Goal: Transaction & Acquisition: Book appointment/travel/reservation

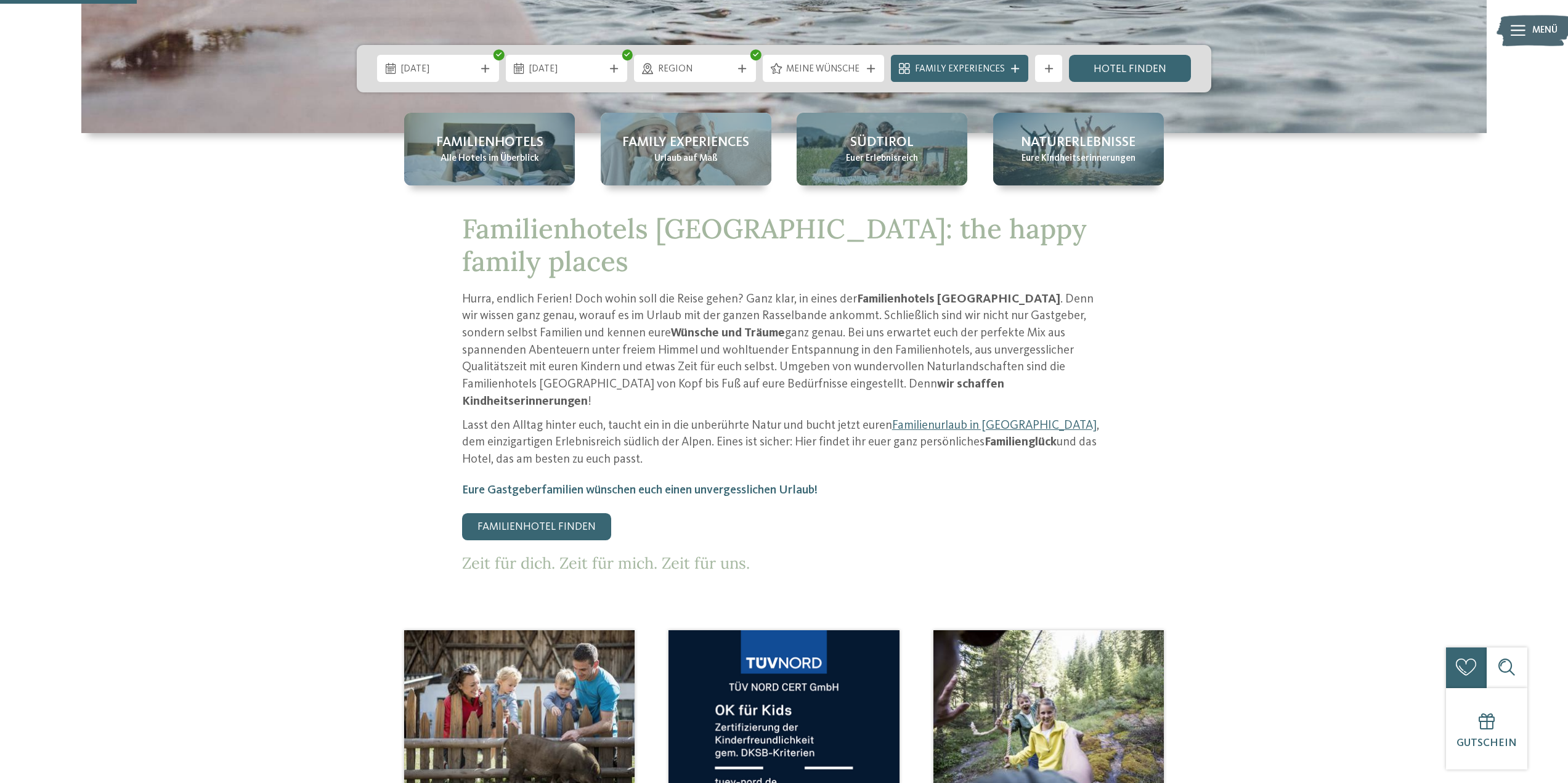
scroll to position [370, 0]
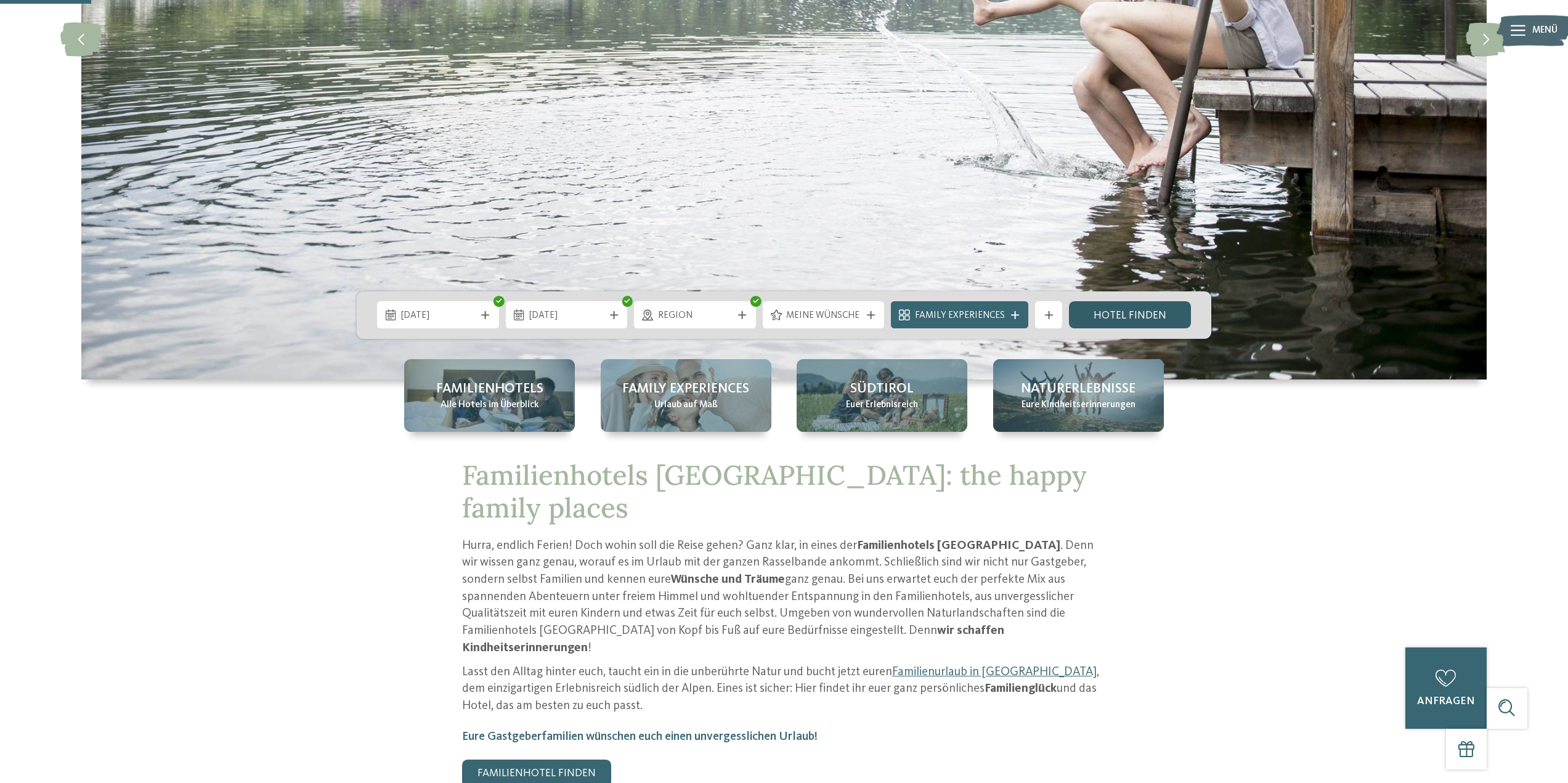
click at [1147, 323] on link "Hotel finden" at bounding box center [1130, 315] width 122 height 27
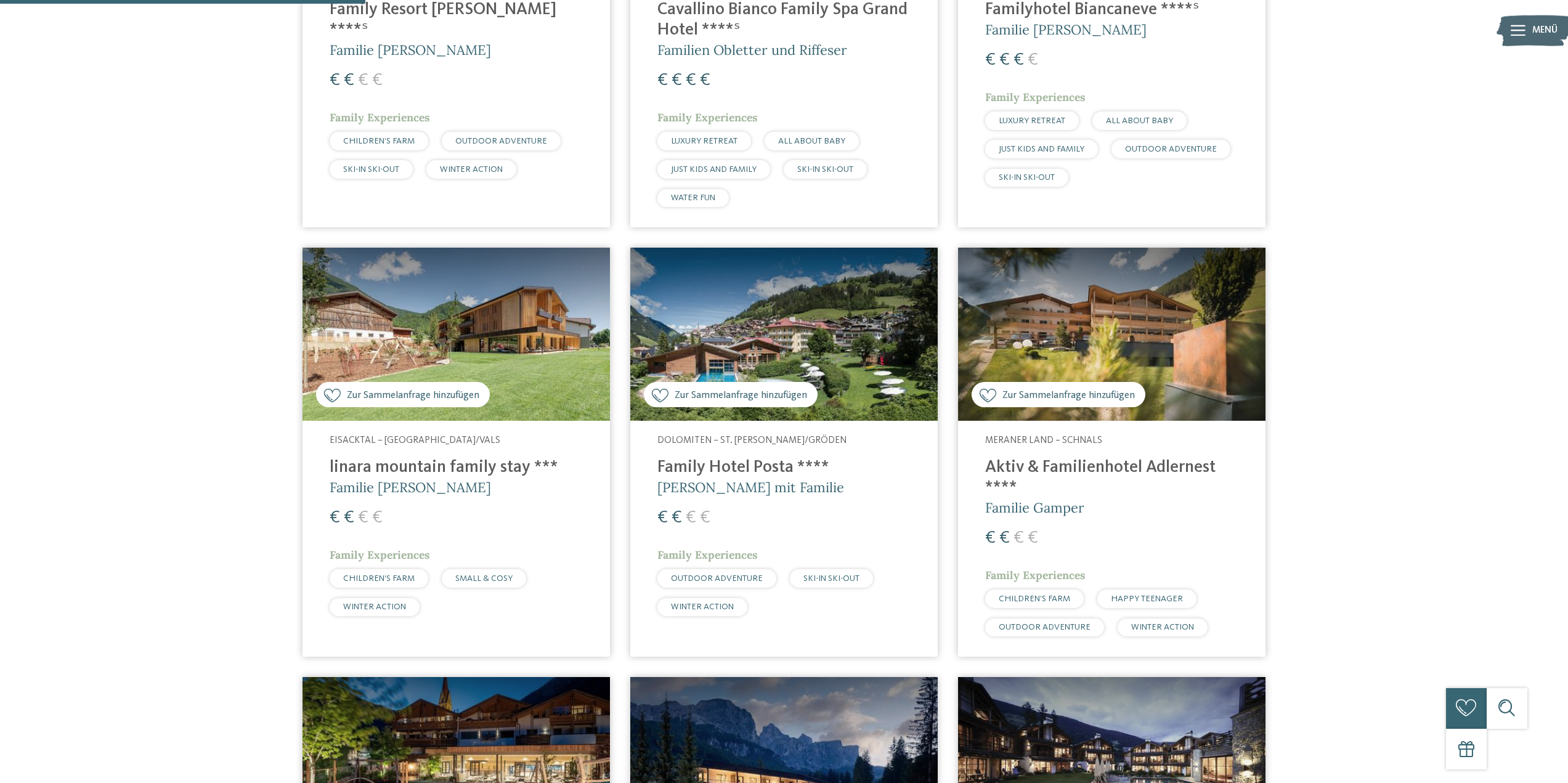
scroll to position [801, 0]
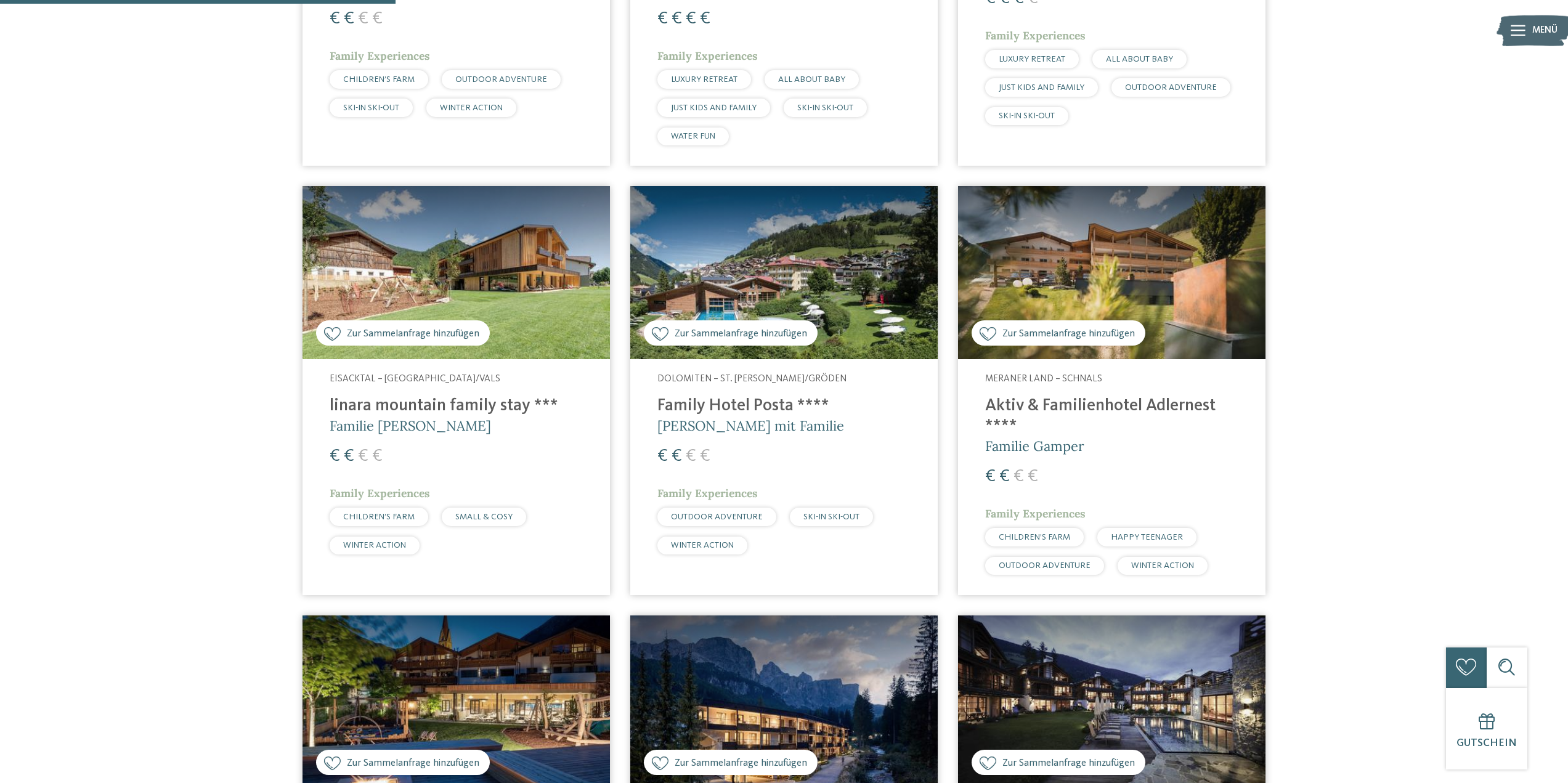
drag, startPoint x: 1126, startPoint y: 272, endPoint x: 449, endPoint y: 446, distance: 699.0
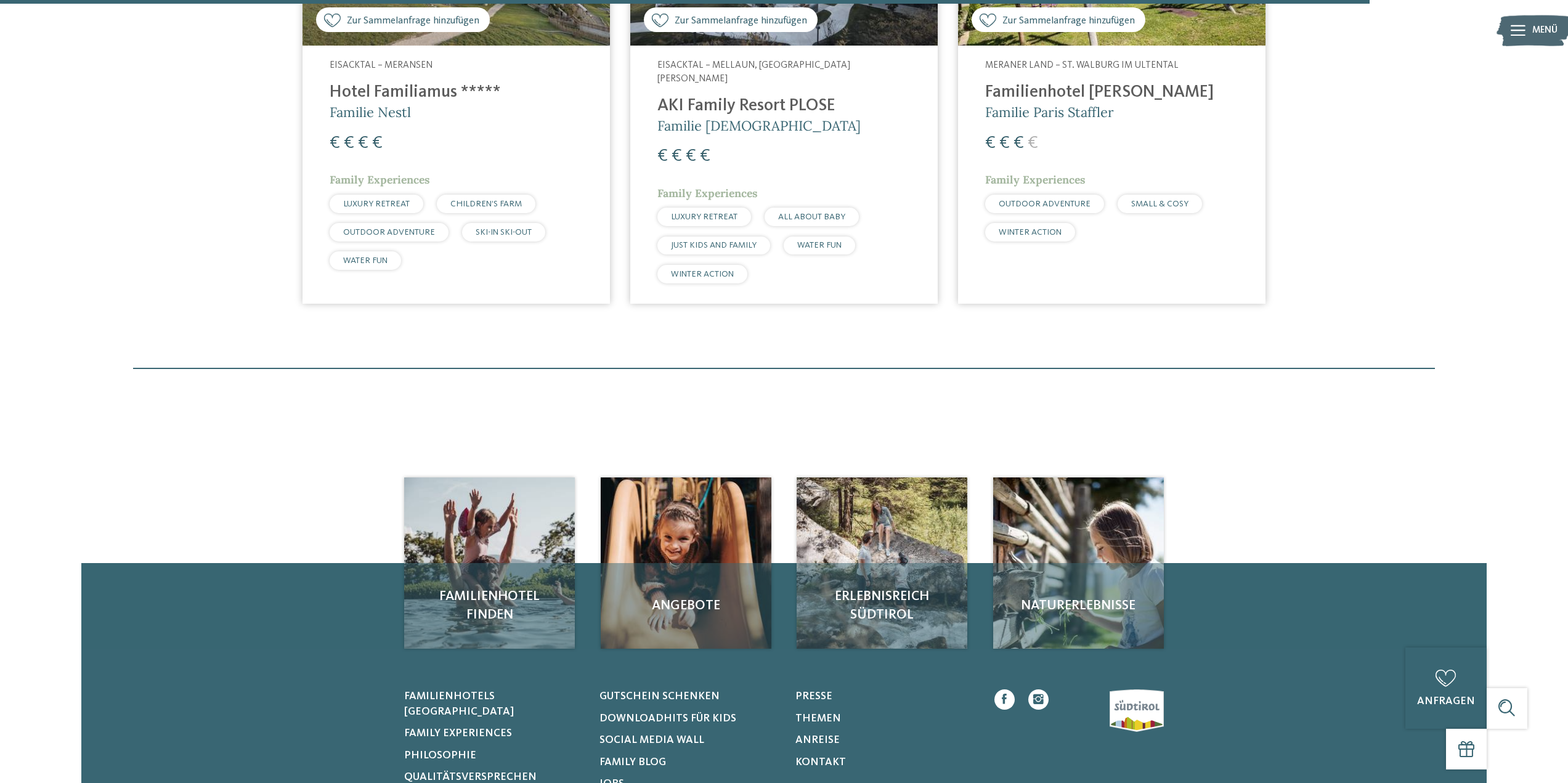
scroll to position [2587, 0]
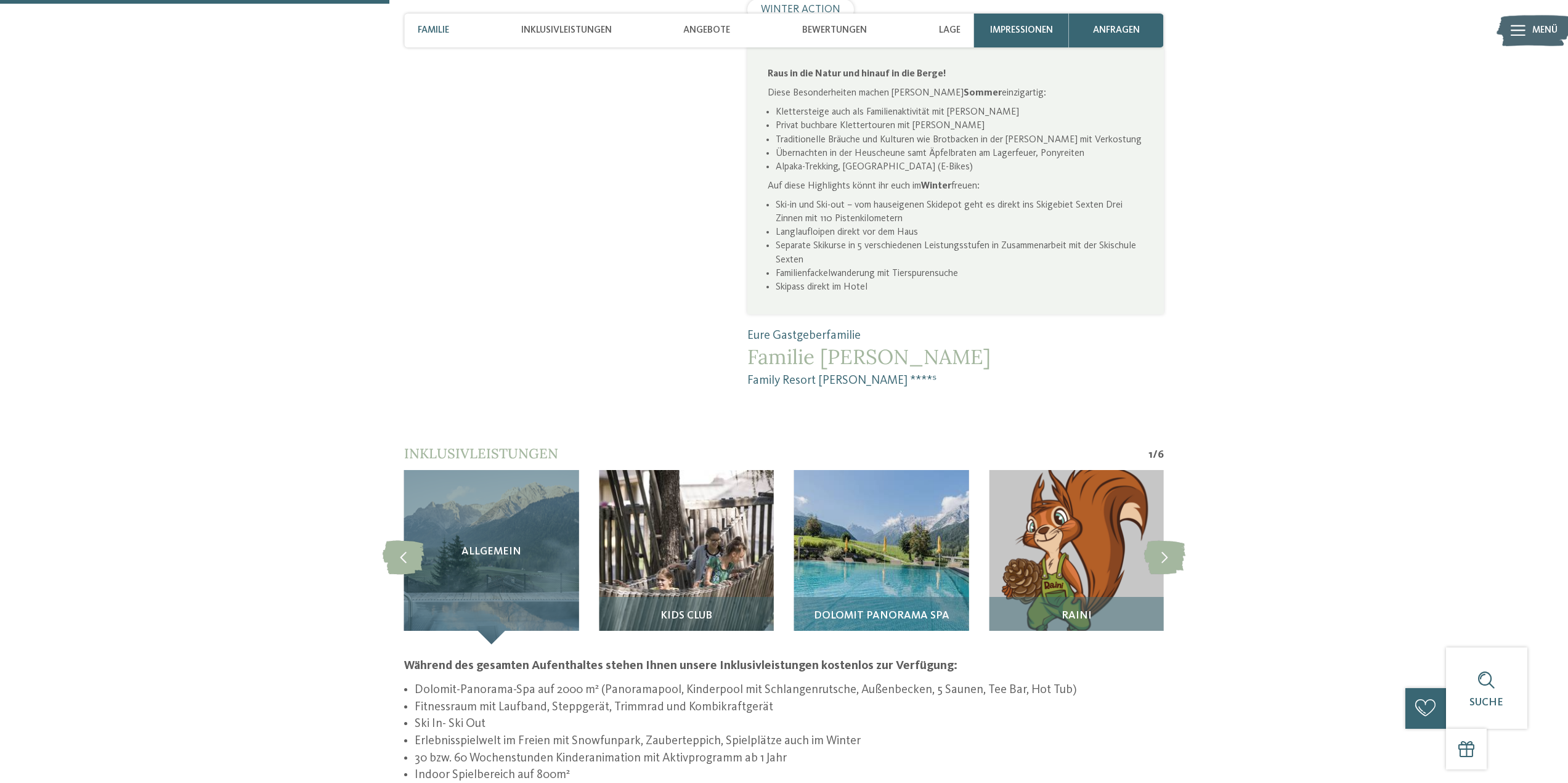
scroll to position [1232, 0]
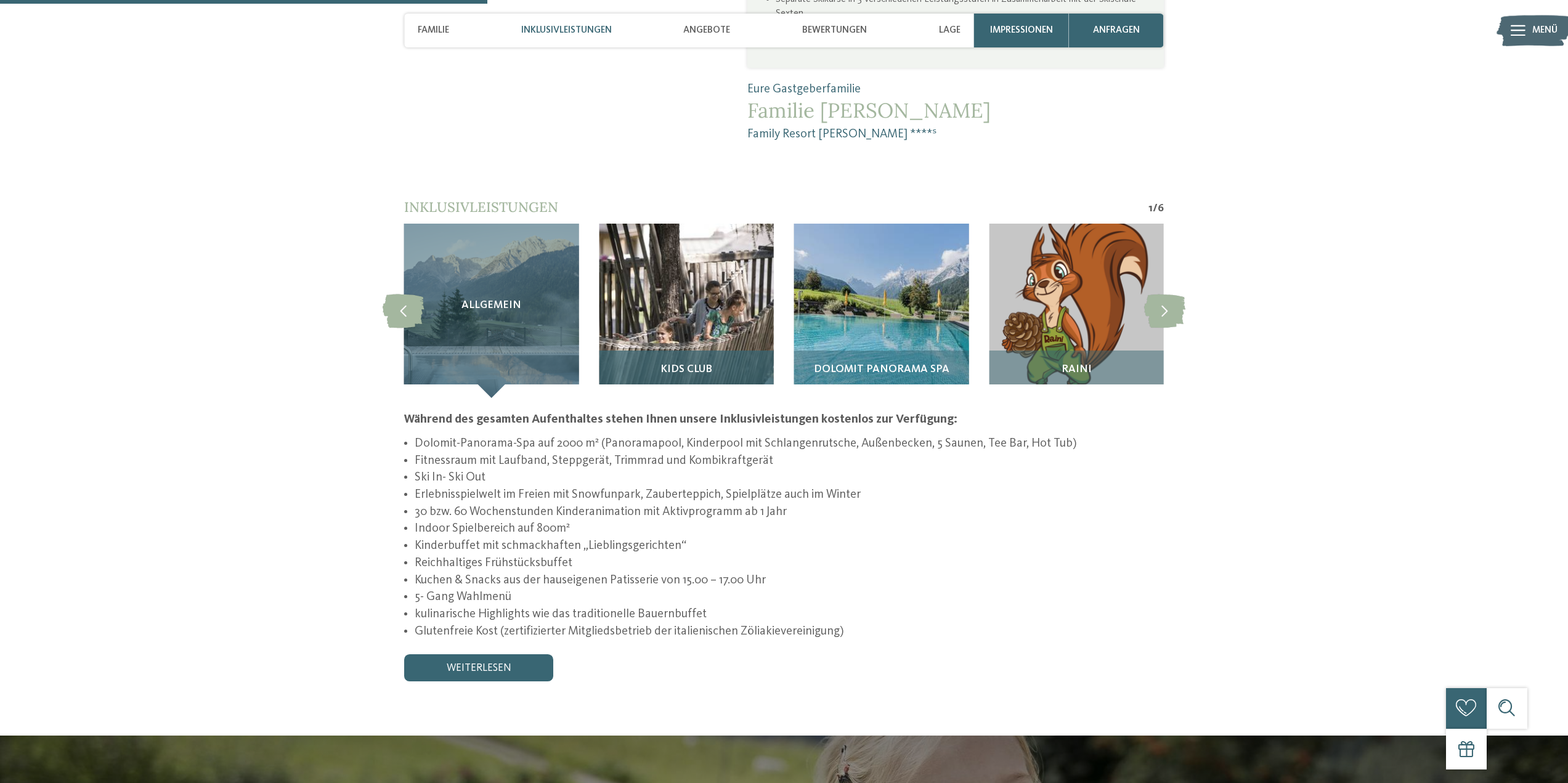
click at [677, 363] on span "Kids Club" at bounding box center [686, 369] width 52 height 11
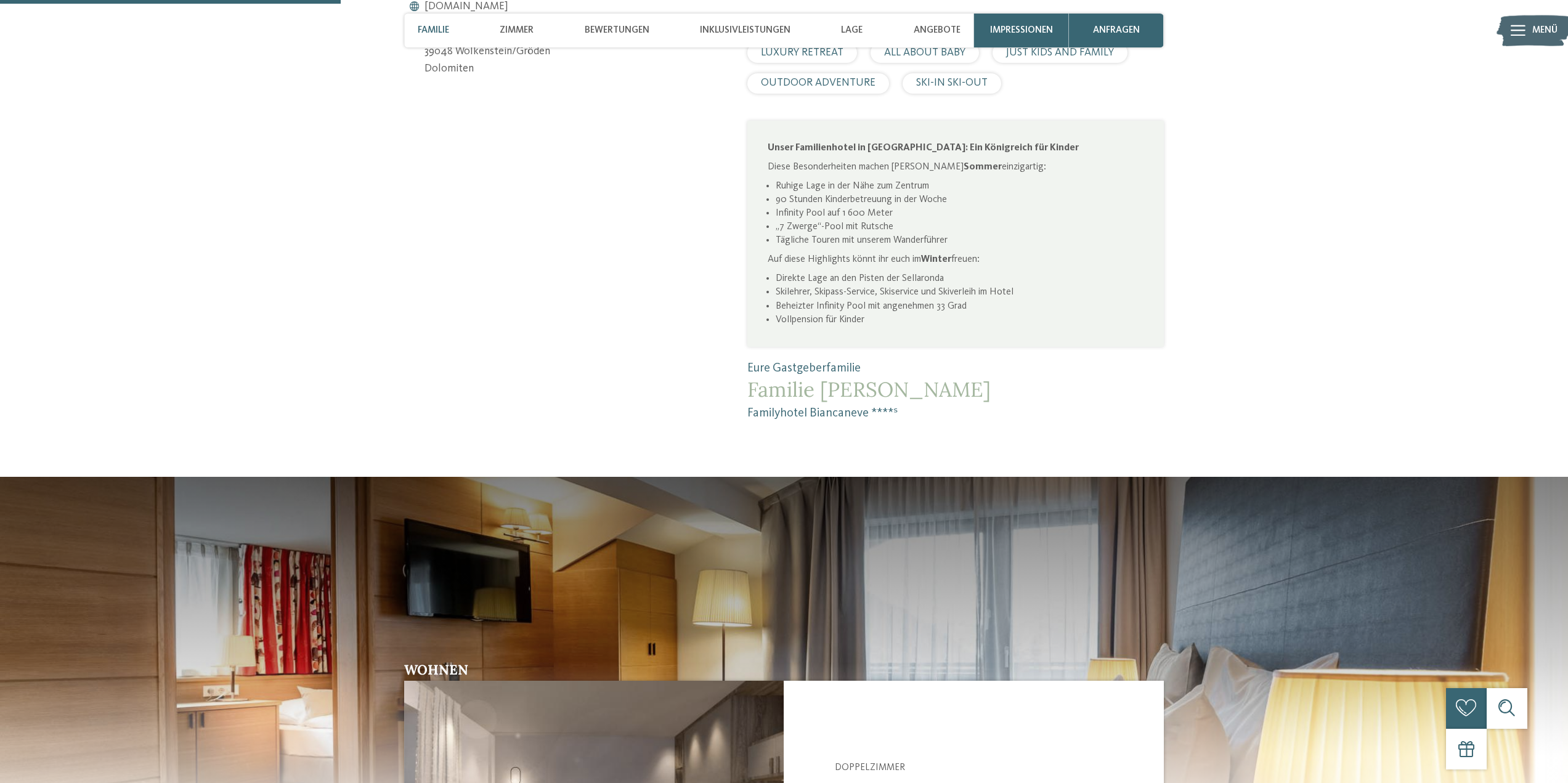
scroll to position [493, 0]
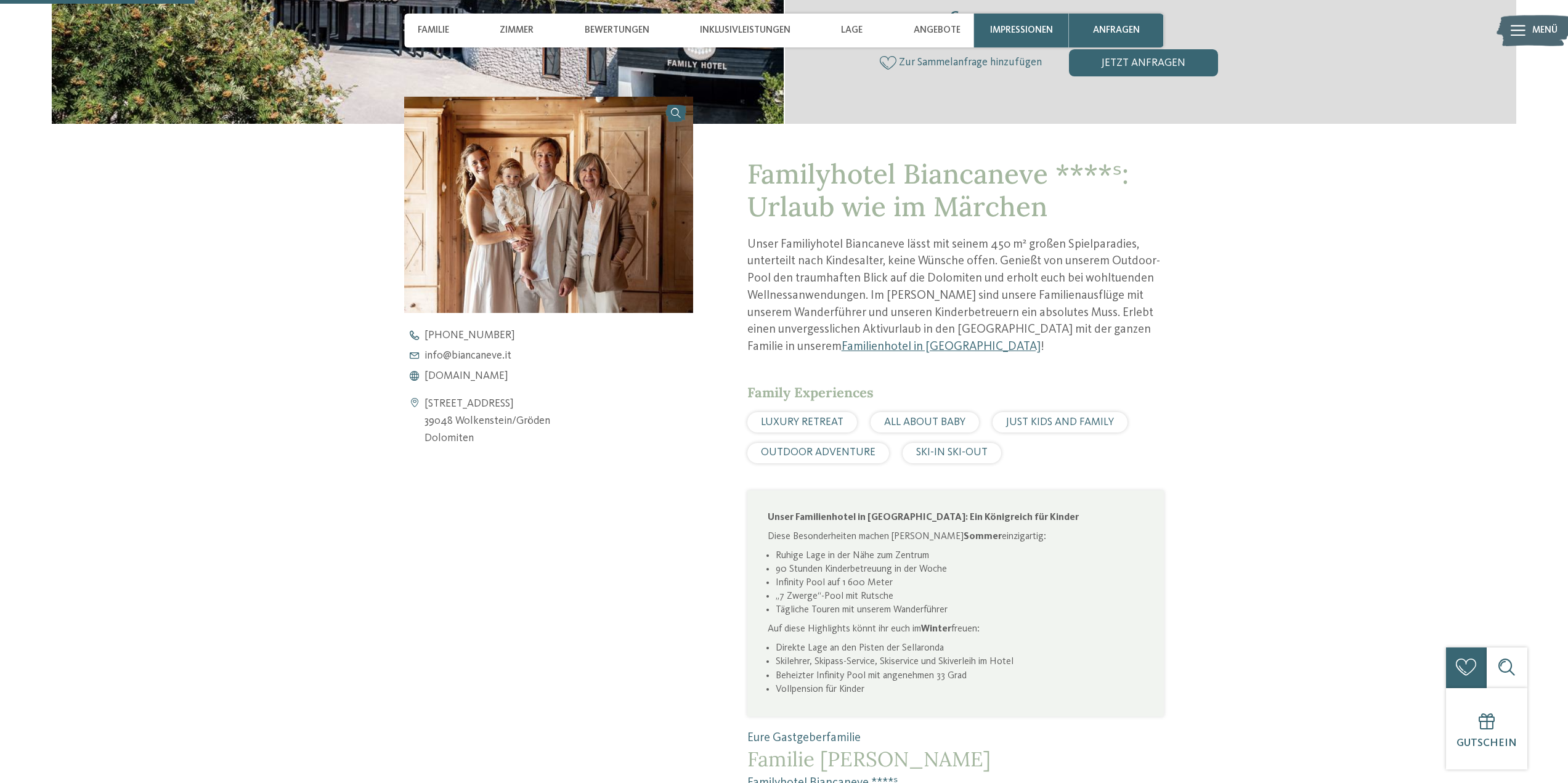
click at [933, 420] on span "ALL ABOUT BABY" at bounding box center [924, 422] width 82 height 10
click at [1065, 420] on span "JUST KIDS AND FAMILY" at bounding box center [1060, 422] width 108 height 10
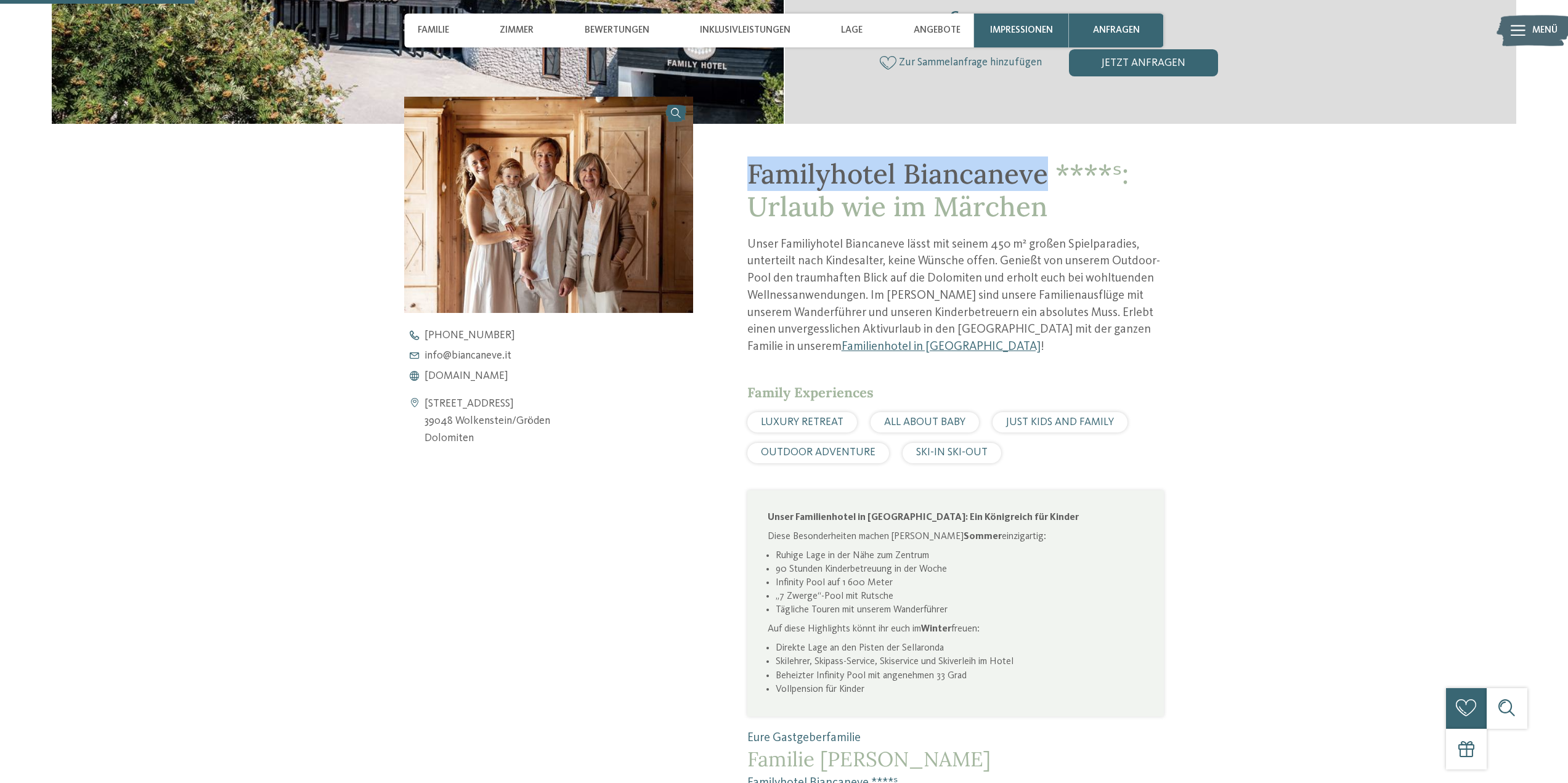
drag, startPoint x: 748, startPoint y: 181, endPoint x: 1044, endPoint y: 159, distance: 296.8
click at [1044, 159] on span "Familyhotel Biancaneve ****ˢ: Urlaub wie im Märchen" at bounding box center [938, 190] width 381 height 67
copy span "Familyhotel Biancaneve"
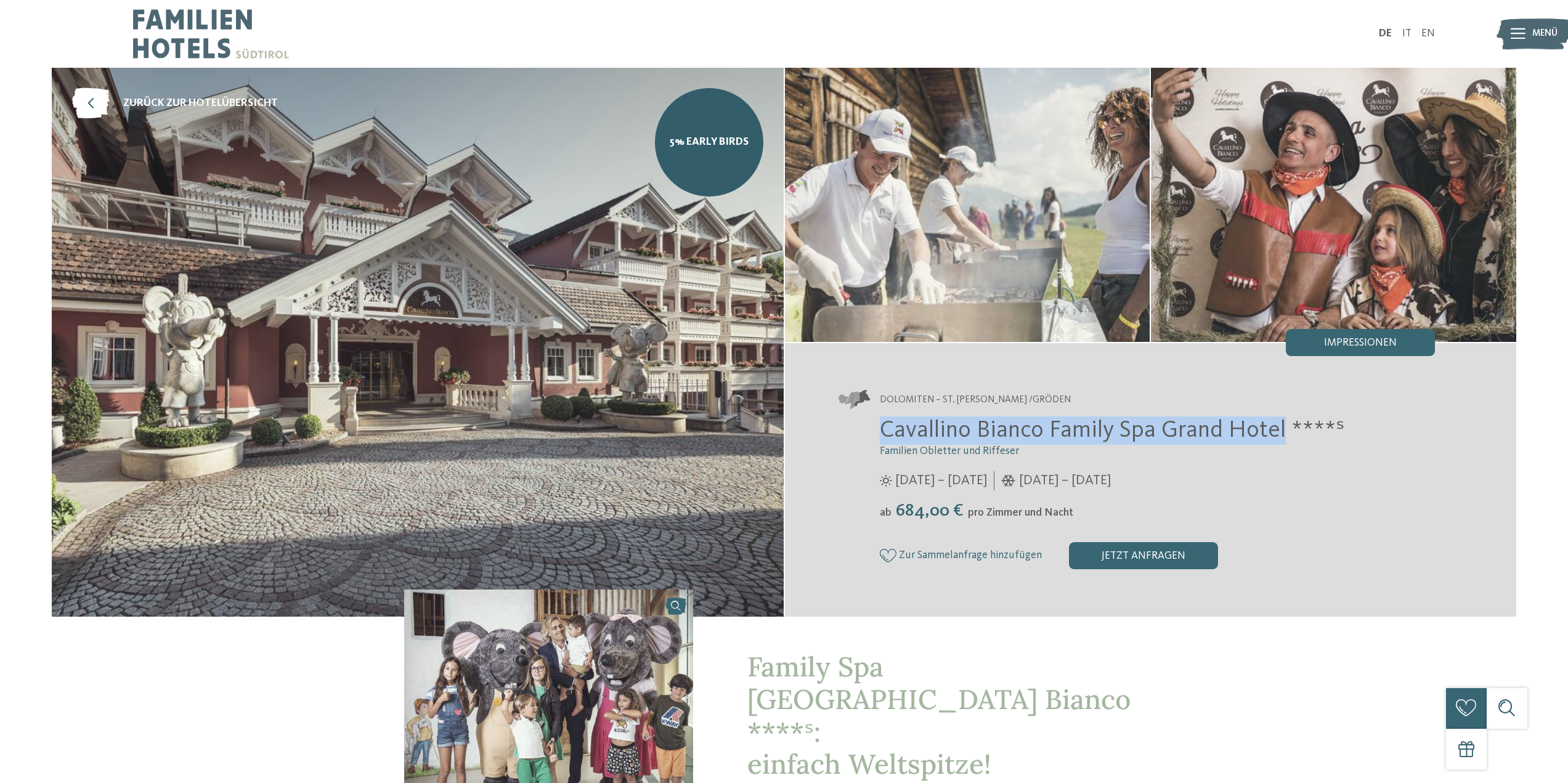
drag, startPoint x: 871, startPoint y: 429, endPoint x: 1277, endPoint y: 419, distance: 406.1
click at [1277, 419] on div "Cavallino Bianco Family Spa Grand Hotel ****ˢ Familien Obletter und Riffeser [D…" at bounding box center [1137, 492] width 597 height 153
copy span "Cavallino Bianco Family Spa [GEOGRAPHIC_DATA]"
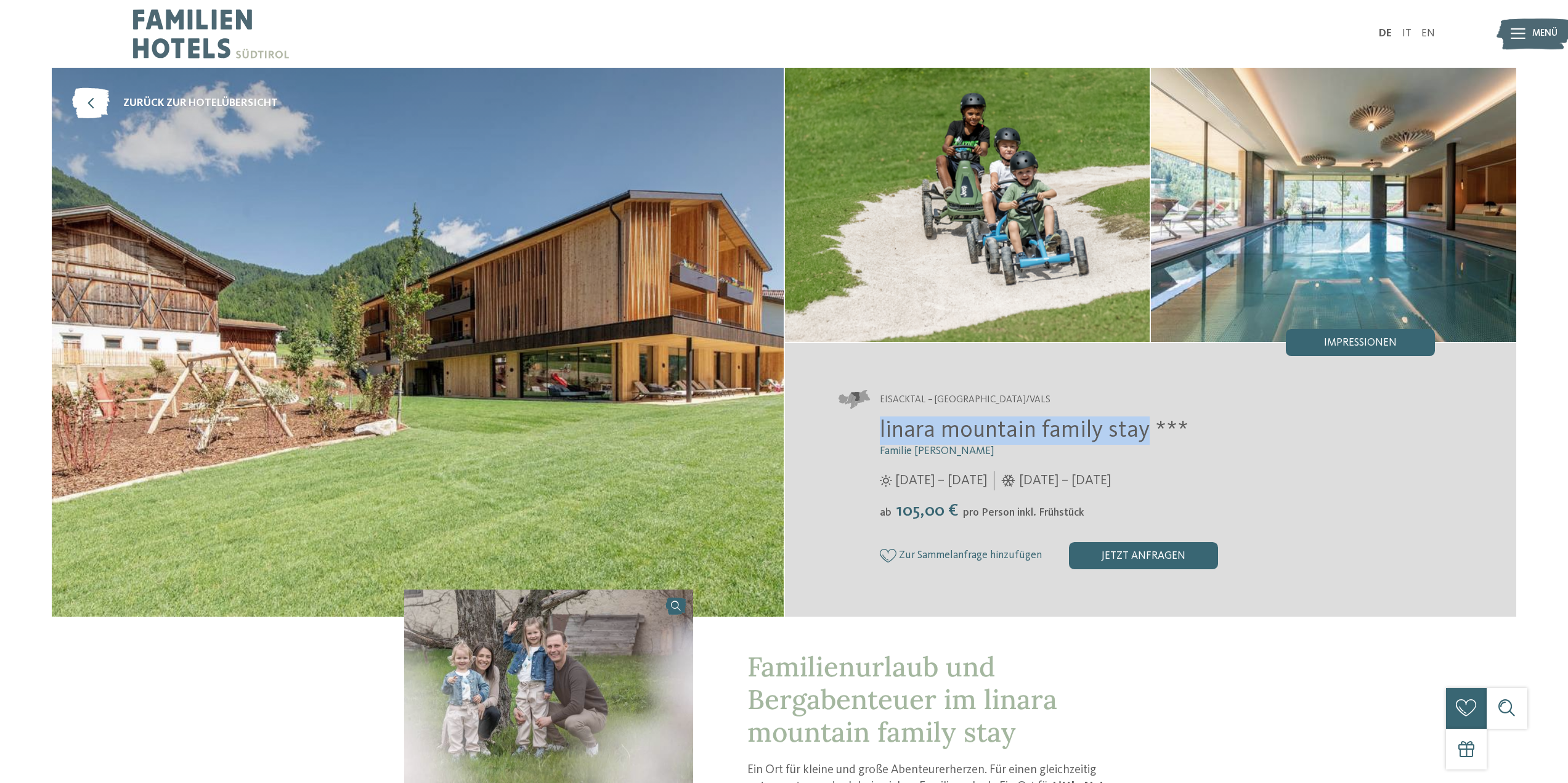
drag, startPoint x: 878, startPoint y: 433, endPoint x: 1142, endPoint y: 425, distance: 264.1
click at [1142, 425] on div "linara mountain family stay *** Familie Gatterer 12.07. – 09.11.2025 ab" at bounding box center [1137, 492] width 597 height 153
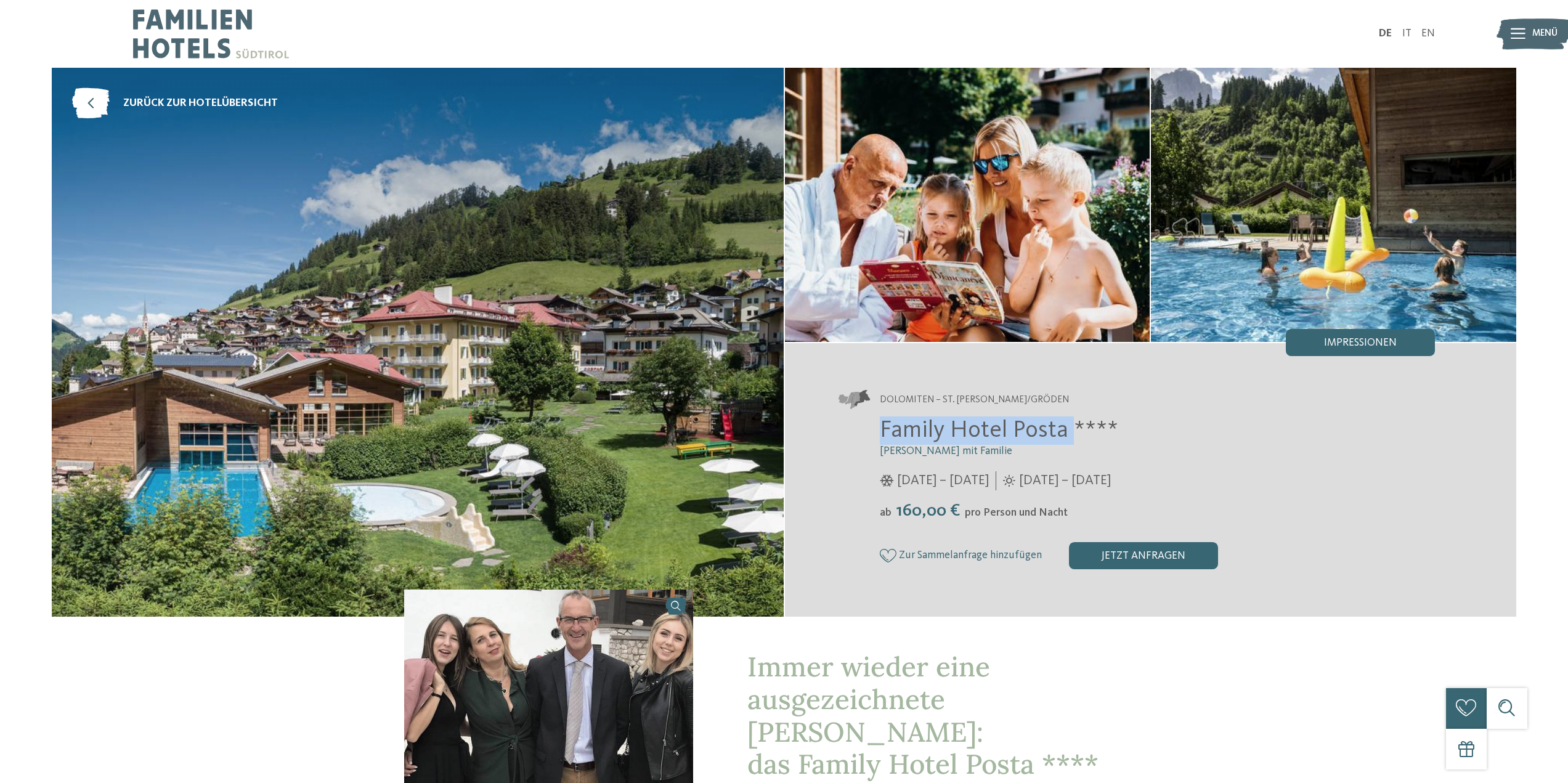
drag, startPoint x: 873, startPoint y: 420, endPoint x: 1068, endPoint y: 417, distance: 195.0
click at [1068, 417] on div "Family Hotel Posta **** Elisabeth Ploner mit Familie 05.12.2025 – 22.03.2026 ab" at bounding box center [1137, 492] width 597 height 153
copy span "Family Hotel Posta"
